Goal: Transaction & Acquisition: Obtain resource

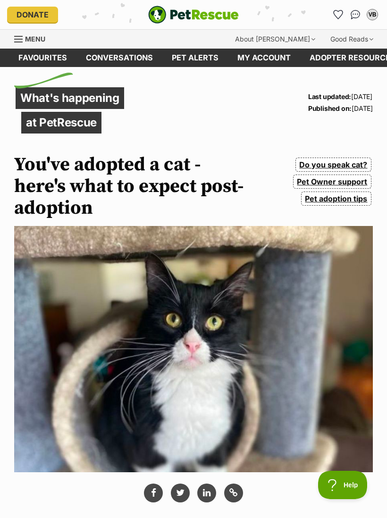
click at [336, 15] on icon "Favourites" at bounding box center [338, 14] width 9 height 8
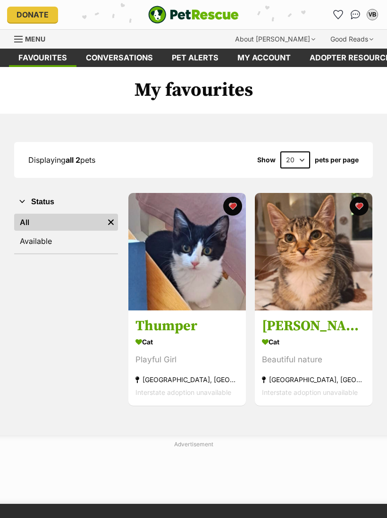
click at [319, 253] on img at bounding box center [314, 252] width 118 height 118
click at [188, 260] on img at bounding box center [187, 252] width 118 height 118
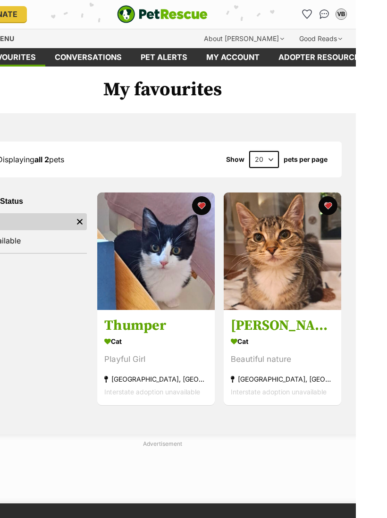
scroll to position [21, 0]
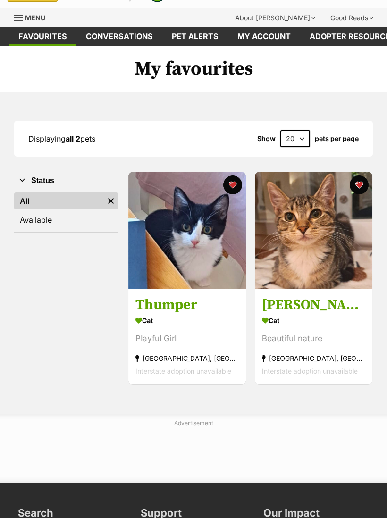
click at [300, 300] on h3 "[PERSON_NAME]" at bounding box center [313, 305] width 103 height 18
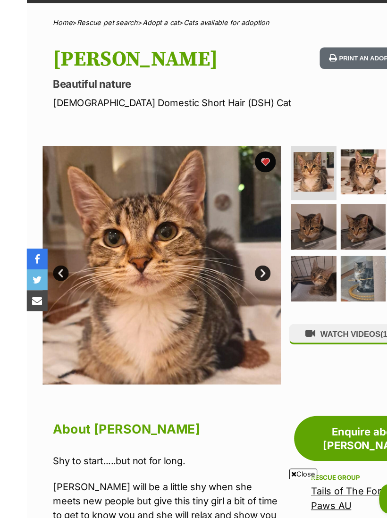
scroll to position [32, 0]
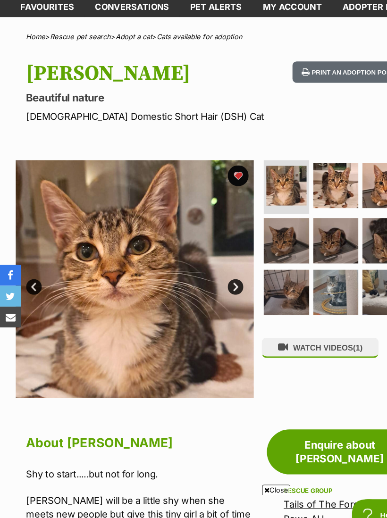
click at [302, 169] on img at bounding box center [303, 187] width 41 height 41
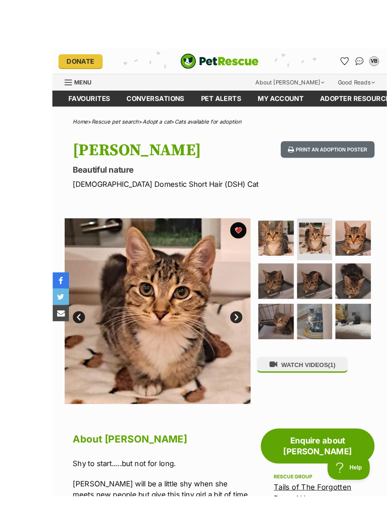
scroll to position [48, 0]
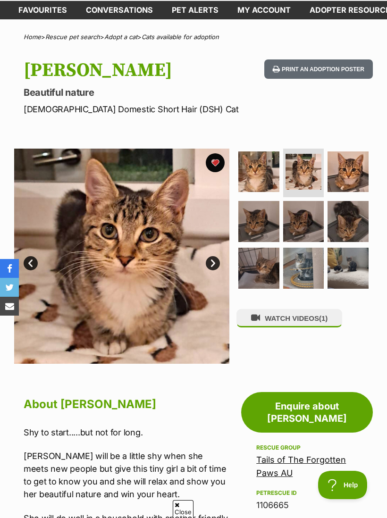
click at [256, 214] on img at bounding box center [258, 221] width 41 height 41
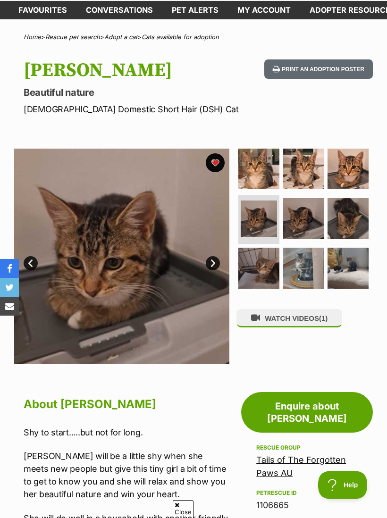
click at [304, 221] on img at bounding box center [303, 218] width 41 height 41
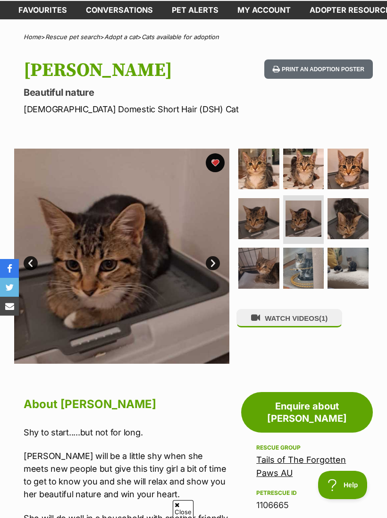
click at [345, 218] on img at bounding box center [348, 218] width 41 height 41
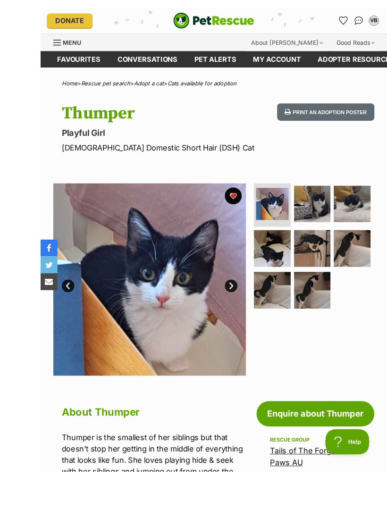
scroll to position [61, 0]
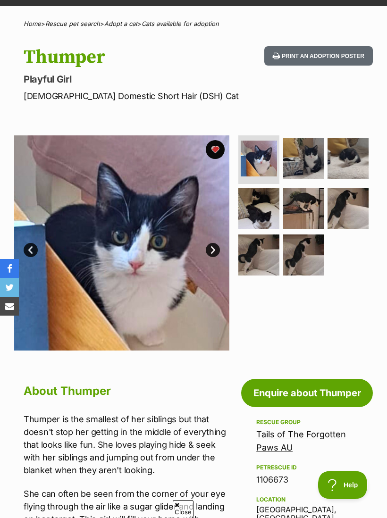
click at [257, 196] on img at bounding box center [258, 208] width 41 height 41
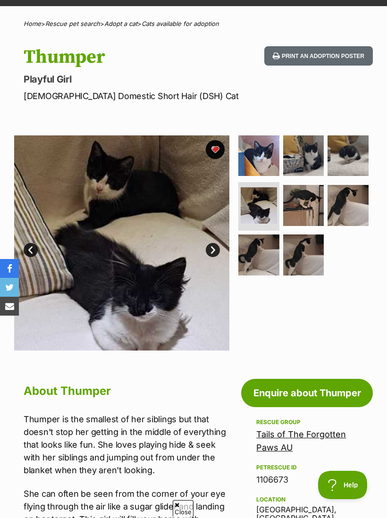
click at [304, 159] on img at bounding box center [303, 156] width 41 height 41
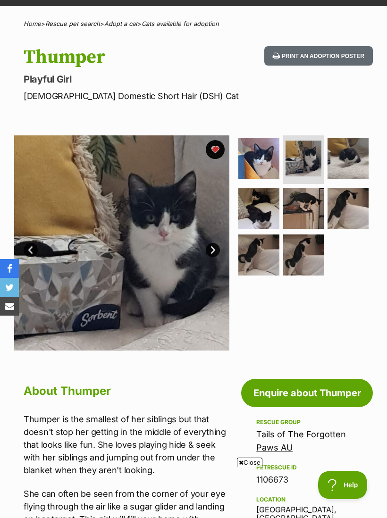
scroll to position [0, 0]
click at [347, 155] on img at bounding box center [348, 158] width 41 height 41
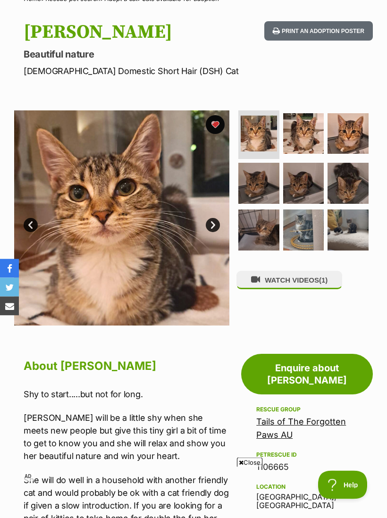
scroll to position [86, 0]
click at [274, 418] on link "Tails of The Forgotten Paws AU" at bounding box center [301, 428] width 90 height 23
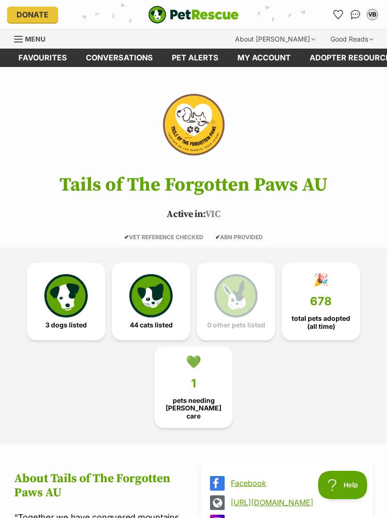
click at [144, 313] on img at bounding box center [150, 295] width 43 height 43
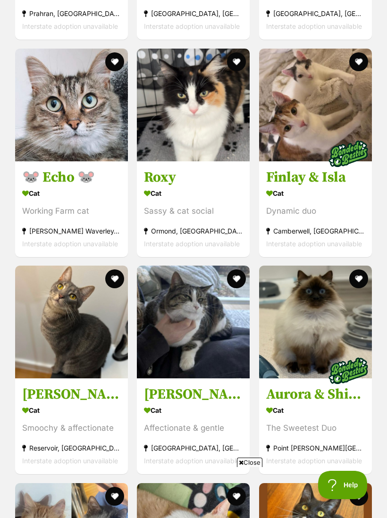
scroll to position [1587, 0]
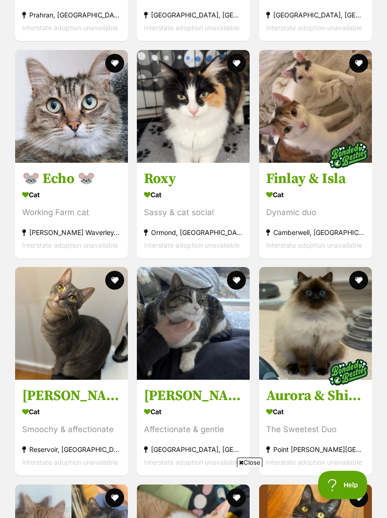
click at [302, 327] on img at bounding box center [315, 323] width 113 height 113
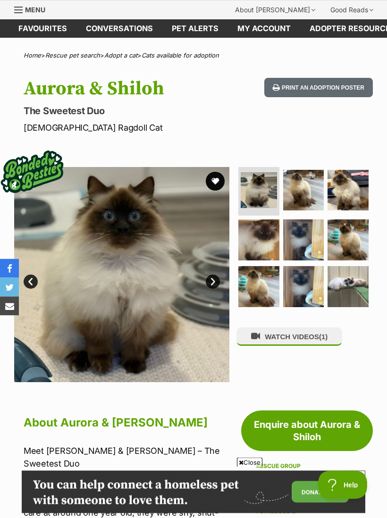
scroll to position [31, 0]
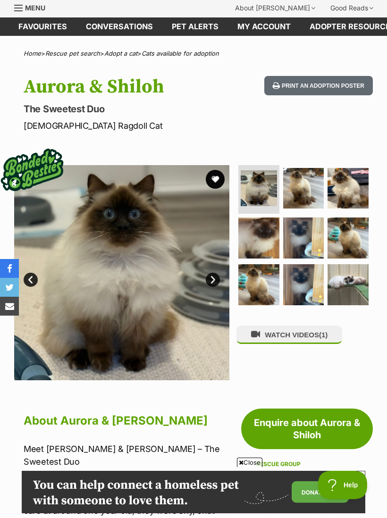
click at [303, 192] on img at bounding box center [303, 188] width 41 height 41
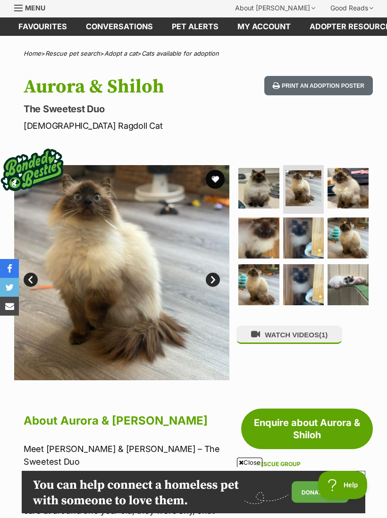
click at [348, 194] on img at bounding box center [348, 188] width 41 height 41
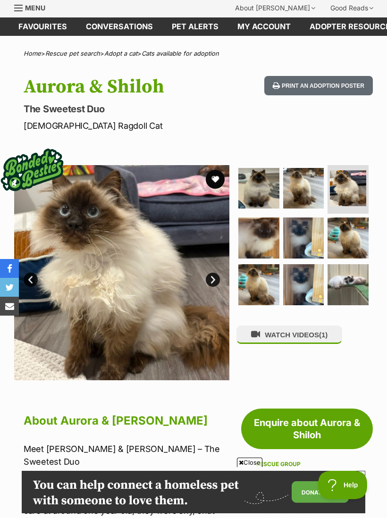
click at [255, 236] on img at bounding box center [258, 238] width 41 height 41
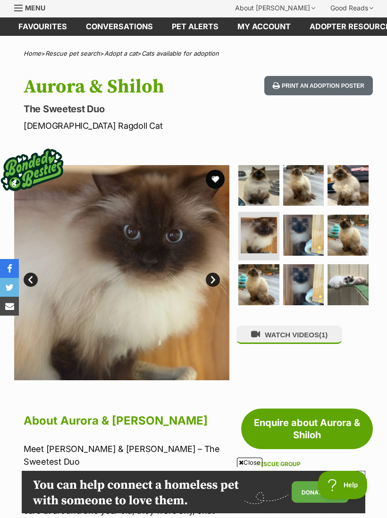
click at [295, 234] on img at bounding box center [303, 235] width 41 height 41
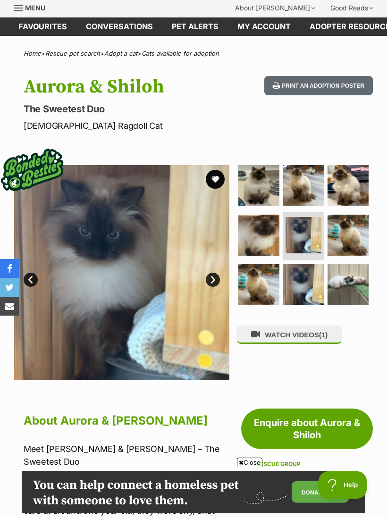
click at [348, 241] on img at bounding box center [348, 235] width 41 height 41
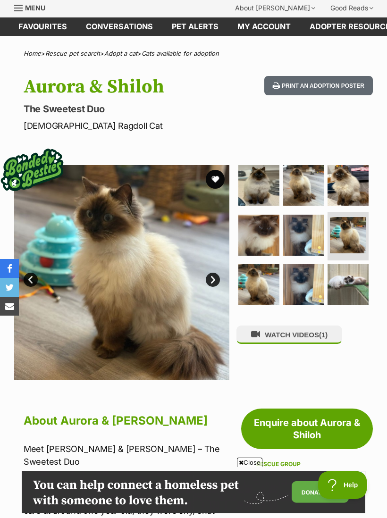
click at [269, 283] on img at bounding box center [258, 284] width 41 height 41
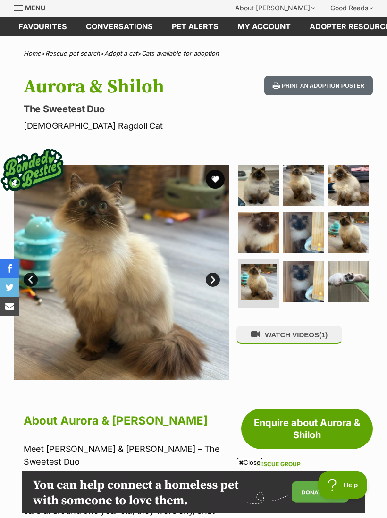
click at [308, 283] on img at bounding box center [303, 282] width 41 height 41
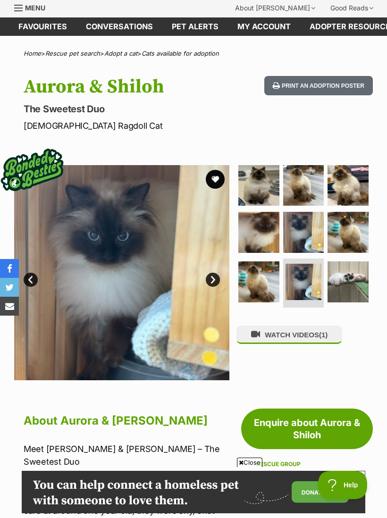
click at [349, 287] on img at bounding box center [348, 282] width 41 height 41
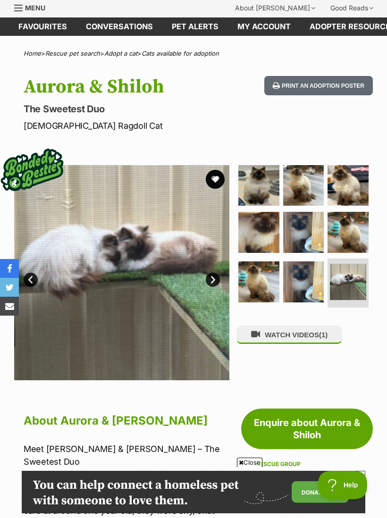
click at [258, 185] on img at bounding box center [258, 185] width 41 height 41
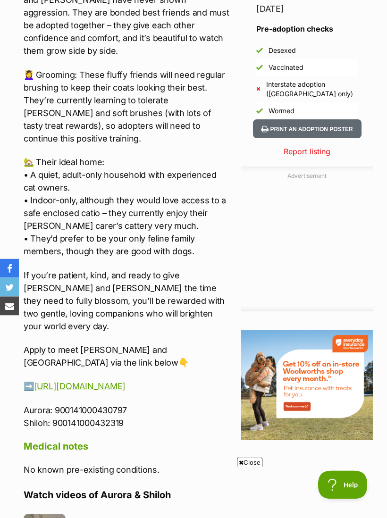
scroll to position [843, 0]
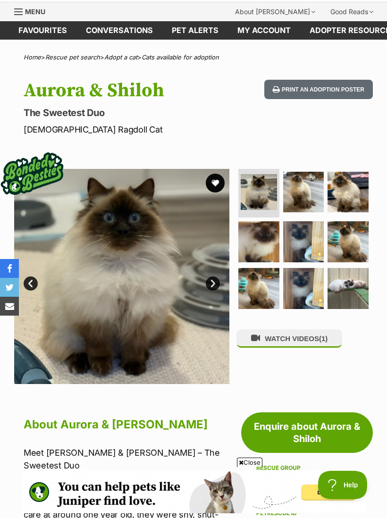
click at [359, 291] on img at bounding box center [348, 288] width 41 height 41
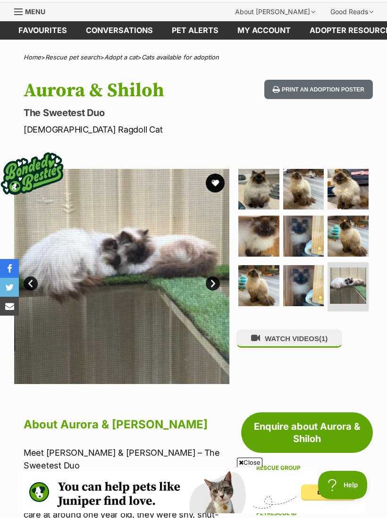
click at [304, 289] on img at bounding box center [303, 285] width 41 height 41
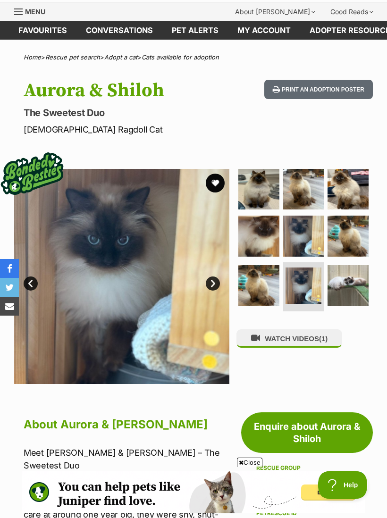
click at [264, 288] on img at bounding box center [258, 285] width 41 height 41
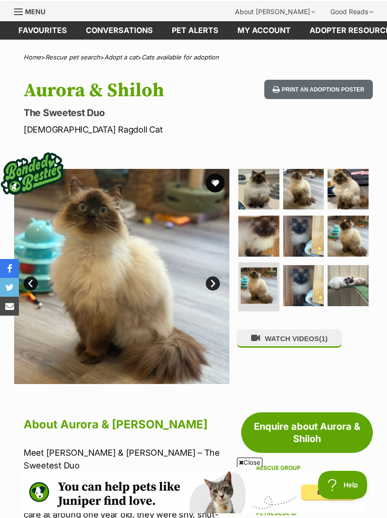
click at [265, 238] on img at bounding box center [258, 236] width 41 height 41
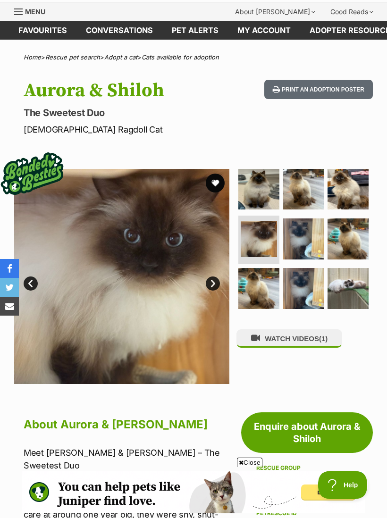
click at [308, 240] on img at bounding box center [303, 239] width 41 height 41
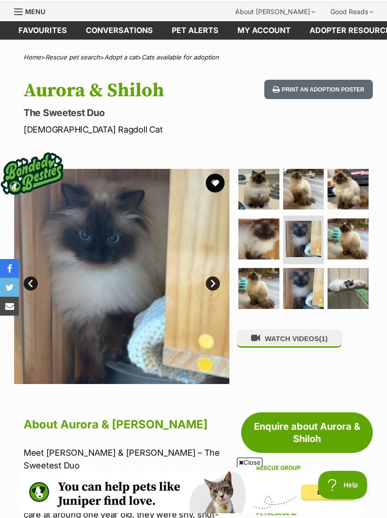
click at [353, 238] on img at bounding box center [348, 239] width 41 height 41
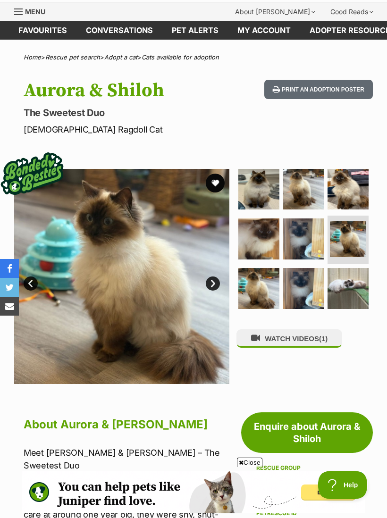
click at [351, 191] on img at bounding box center [348, 189] width 41 height 41
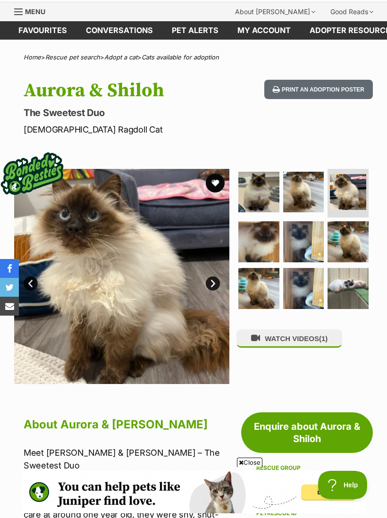
click at [309, 195] on img at bounding box center [303, 192] width 41 height 41
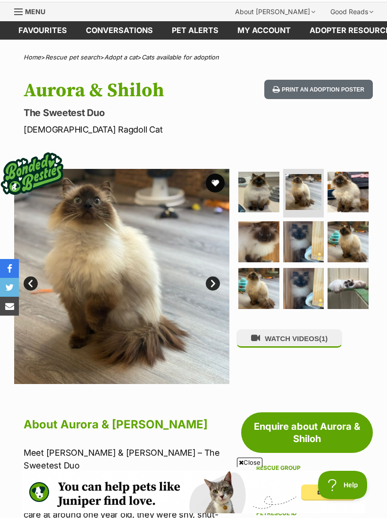
click at [307, 194] on img at bounding box center [304, 192] width 36 height 36
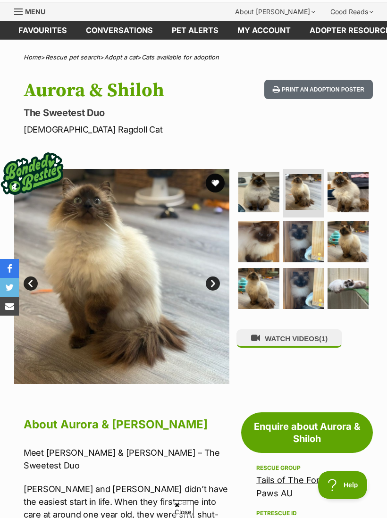
click at [356, 194] on img at bounding box center [348, 192] width 41 height 41
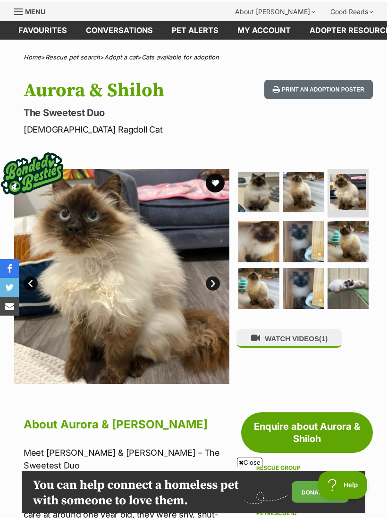
scroll to position [0, 0]
click at [268, 192] on img at bounding box center [258, 192] width 41 height 41
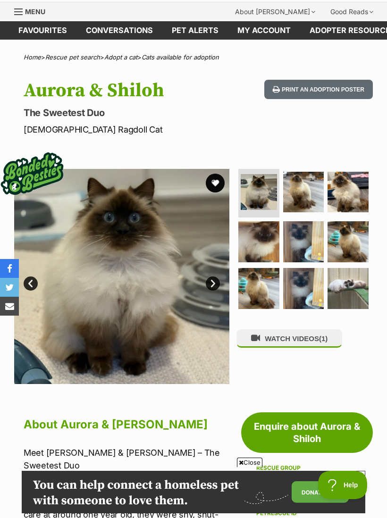
click at [271, 236] on img at bounding box center [258, 241] width 41 height 41
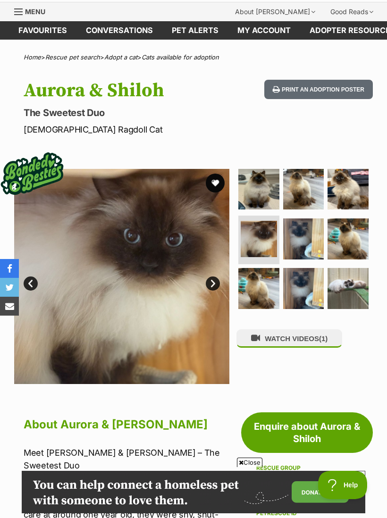
click at [309, 237] on img at bounding box center [303, 239] width 41 height 41
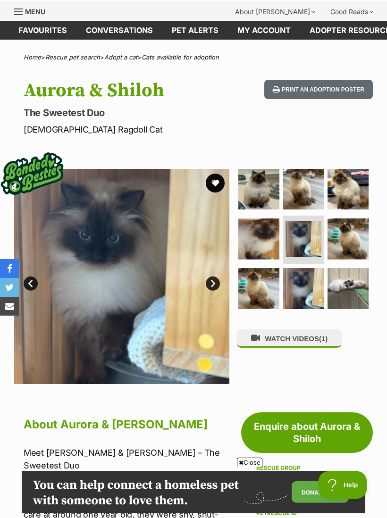
click at [310, 281] on img at bounding box center [303, 288] width 41 height 41
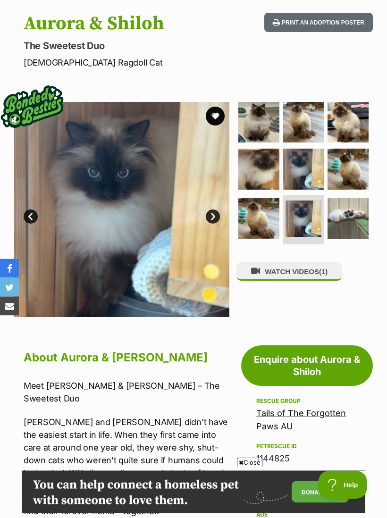
scroll to position [94, 0]
click at [357, 172] on img at bounding box center [348, 169] width 41 height 41
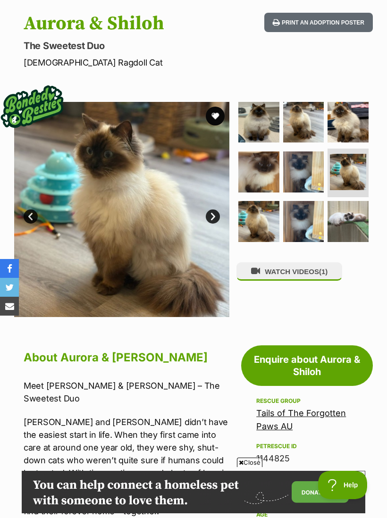
click at [355, 224] on img at bounding box center [348, 221] width 41 height 41
